Goal: Check status

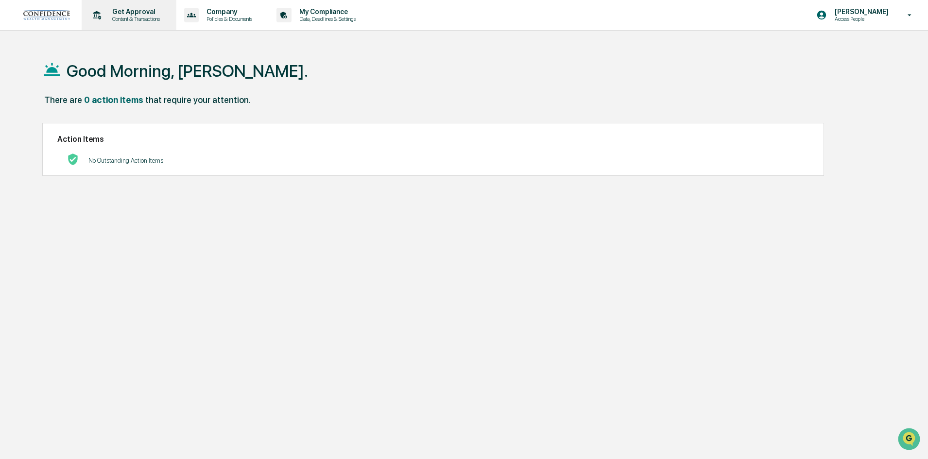
click at [138, 11] on p "Get Approval" at bounding box center [134, 12] width 60 height 8
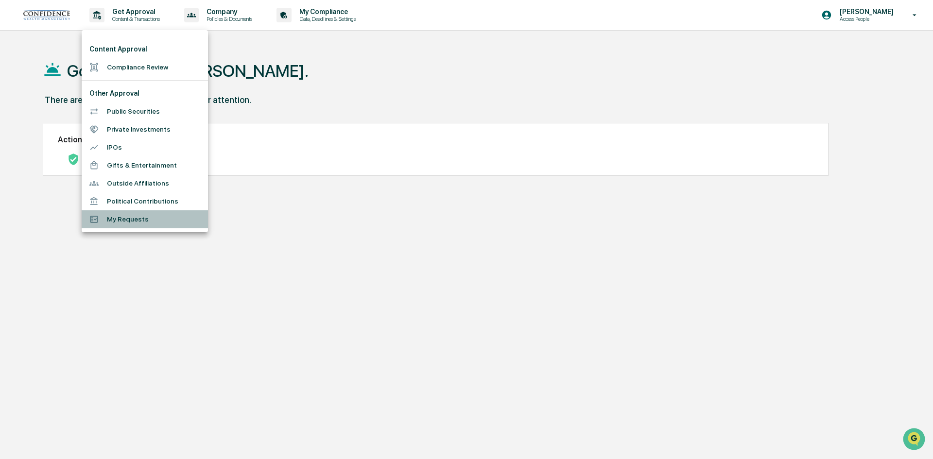
click at [135, 223] on li "My Requests" at bounding box center [145, 219] width 126 height 18
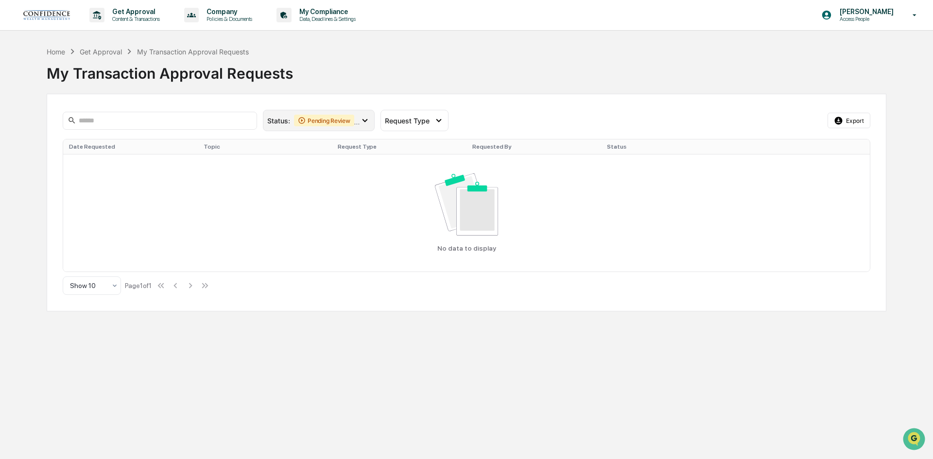
click at [368, 119] on icon at bounding box center [365, 120] width 11 height 11
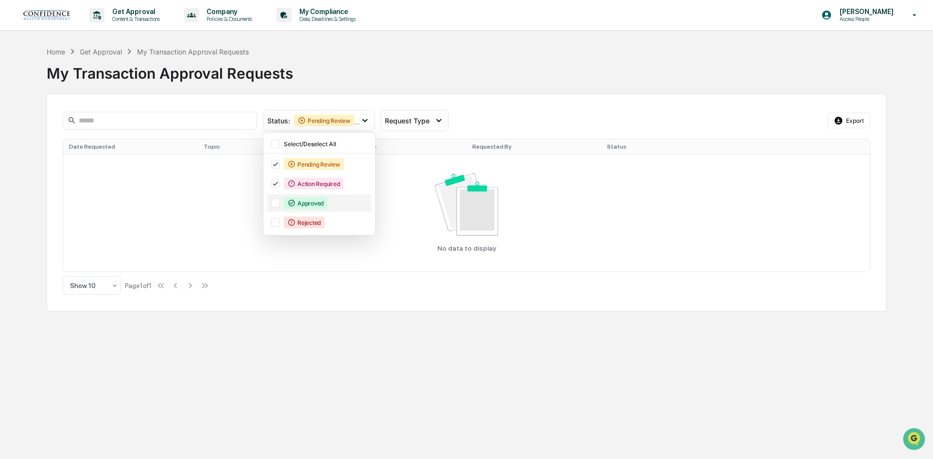
click at [271, 202] on div at bounding box center [275, 203] width 9 height 9
